Goal: Task Accomplishment & Management: Complete application form

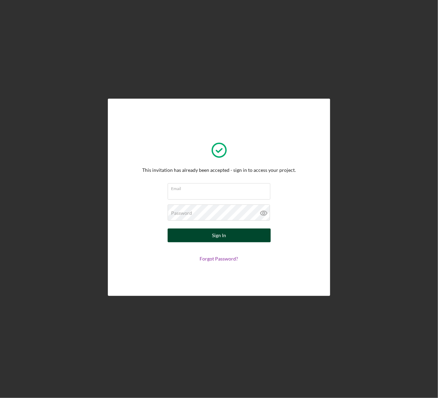
type input "Krazy Fries [US_STATE] LLC"
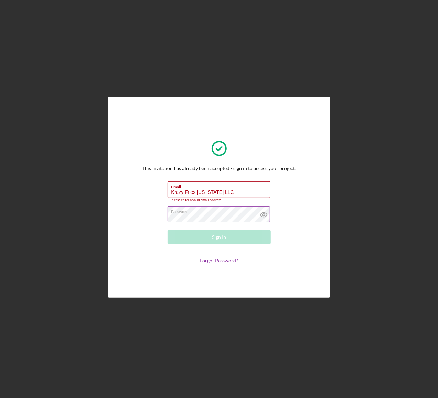
click at [264, 216] on icon at bounding box center [264, 215] width 2 height 2
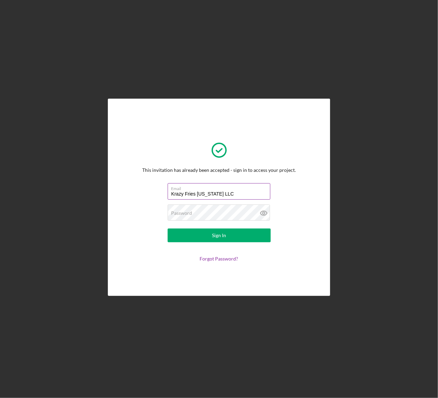
click at [222, 192] on input "Krazy Fries [US_STATE] LLC" at bounding box center [219, 191] width 103 height 16
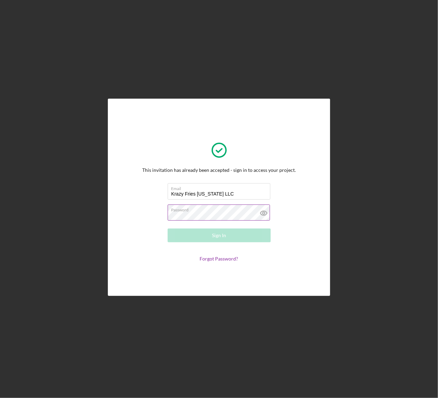
click at [266, 213] on icon at bounding box center [263, 213] width 17 height 17
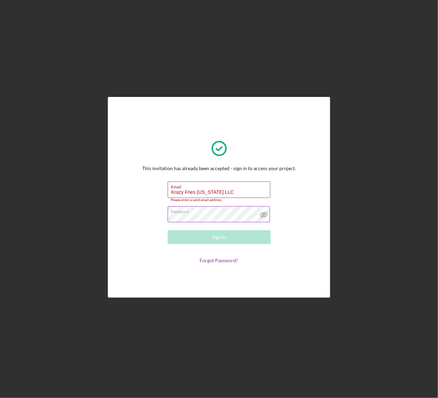
click at [224, 191] on input "Krazy Fries [US_STATE] LLC" at bounding box center [219, 189] width 103 height 16
type input "K"
type input "[EMAIL_ADDRESS][DOMAIN_NAME]"
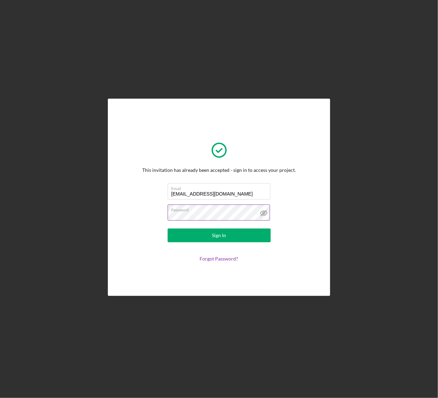
click at [157, 265] on div "This invitation has already been accepted - sign in to access your project. Ema…" at bounding box center [219, 197] width 188 height 163
click at [232, 235] on button "Sign In" at bounding box center [219, 236] width 103 height 14
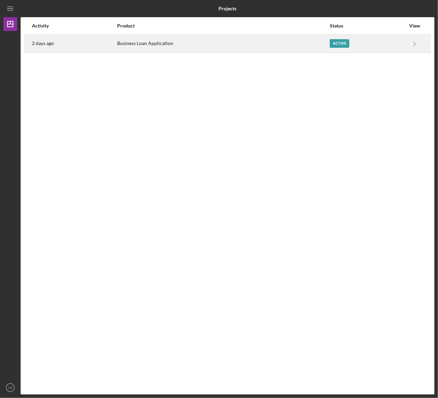
click at [119, 41] on div "Business Loan Application" at bounding box center [223, 43] width 212 height 17
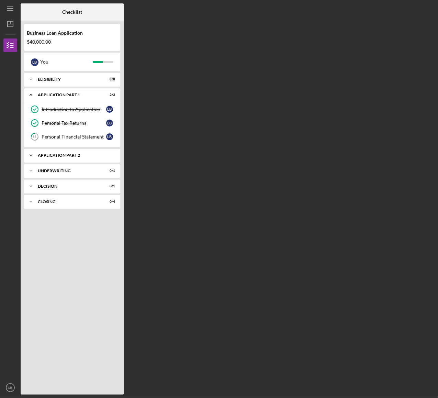
click at [61, 153] on div "Application Part 2" at bounding box center [75, 155] width 74 height 4
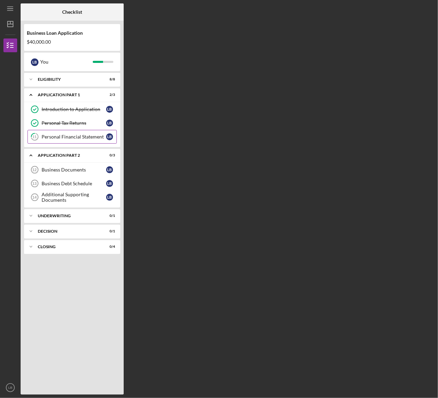
click at [66, 134] on div "Personal Financial Statement" at bounding box center [74, 136] width 65 height 5
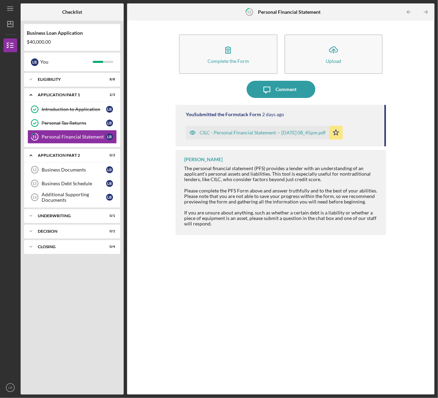
click at [225, 132] on div "CILC - Personal Financial Statement -- 2025-10-08 08_45pm.pdf" at bounding box center [263, 132] width 126 height 5
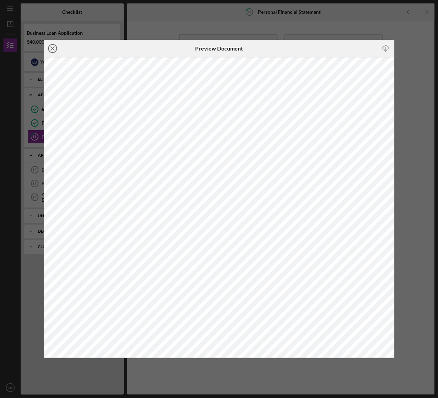
click at [53, 46] on icon "Icon/Close" at bounding box center [52, 48] width 17 height 17
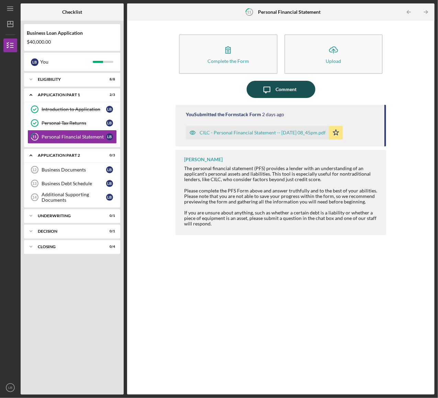
click at [282, 89] on div "Comment" at bounding box center [286, 89] width 21 height 17
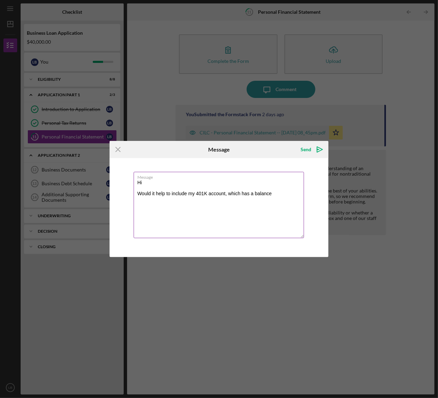
click at [275, 194] on textarea "Hi Would it help to include my 401K account, which has a balance" at bounding box center [219, 205] width 171 height 66
type textarea "Hi Would it help to include my 401K account, which has a balance of 90K"
click at [307, 150] on div "Send" at bounding box center [306, 150] width 11 height 14
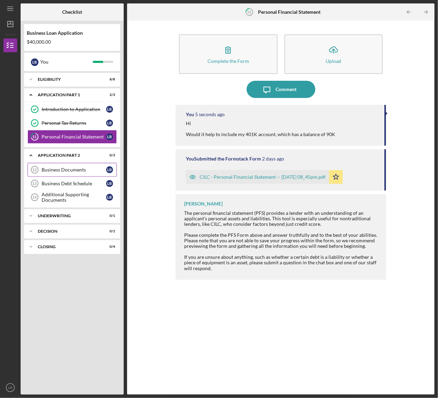
click at [78, 170] on div "Business Documents" at bounding box center [74, 169] width 65 height 5
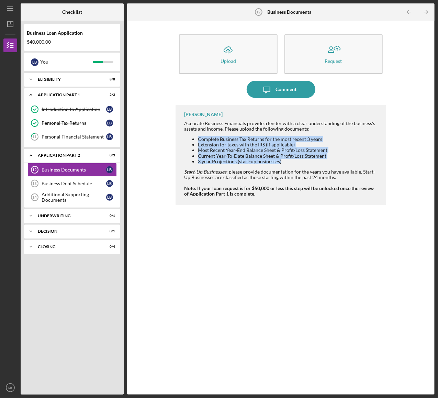
drag, startPoint x: 286, startPoint y: 164, endPoint x: 198, endPoint y: 141, distance: 91.4
click at [198, 141] on ul "Complete Business Tax Returns for the most recent 3 years Extension for taxes w…" at bounding box center [281, 149] width 195 height 27
copy ul "Complete Business Tax Returns for the most recent 3 years Extension for taxes w…"
click at [294, 163] on li "3 year Projections (start-up businesses)" at bounding box center [289, 161] width 182 height 5
drag, startPoint x: 284, startPoint y: 161, endPoint x: 198, endPoint y: 140, distance: 88.6
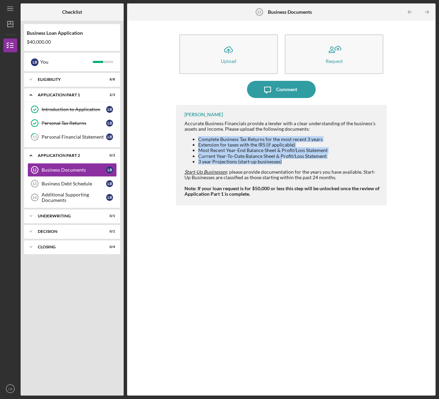
click at [198, 140] on ul "Complete Business Tax Returns for the most recent 3 years Extension for taxes w…" at bounding box center [283, 149] width 196 height 27
copy ul "Complete Business Tax Returns for the most recent 3 years Extension for taxes w…"
